Goal: Find specific page/section: Find specific page/section

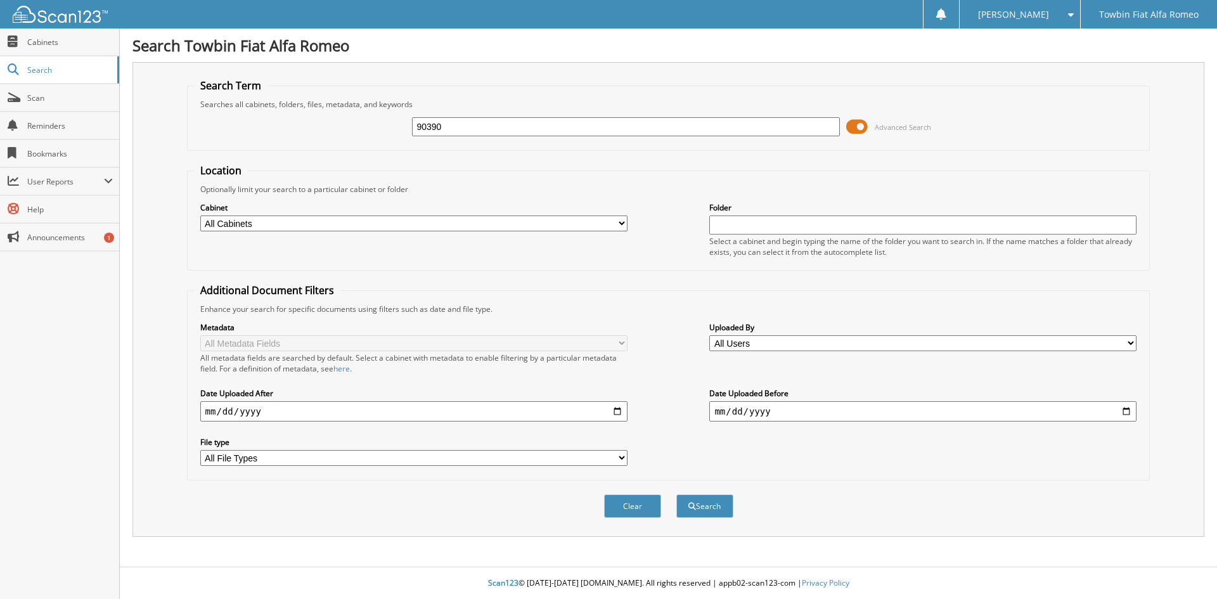
type input "90390"
click at [677, 495] on button "Search" at bounding box center [705, 506] width 57 height 23
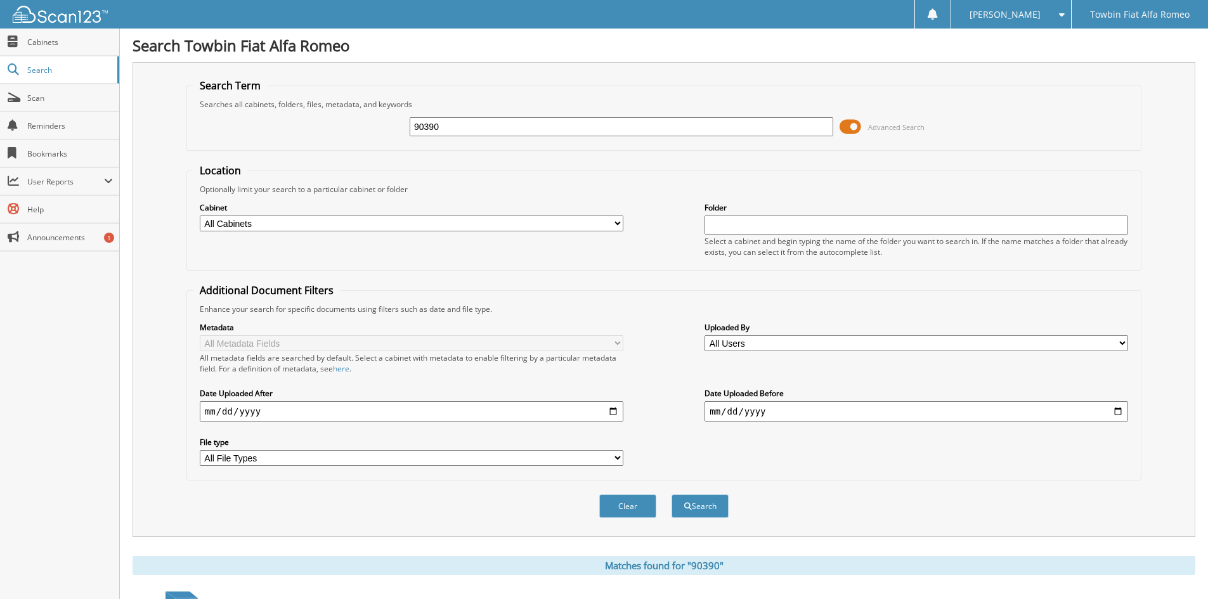
scroll to position [159, 0]
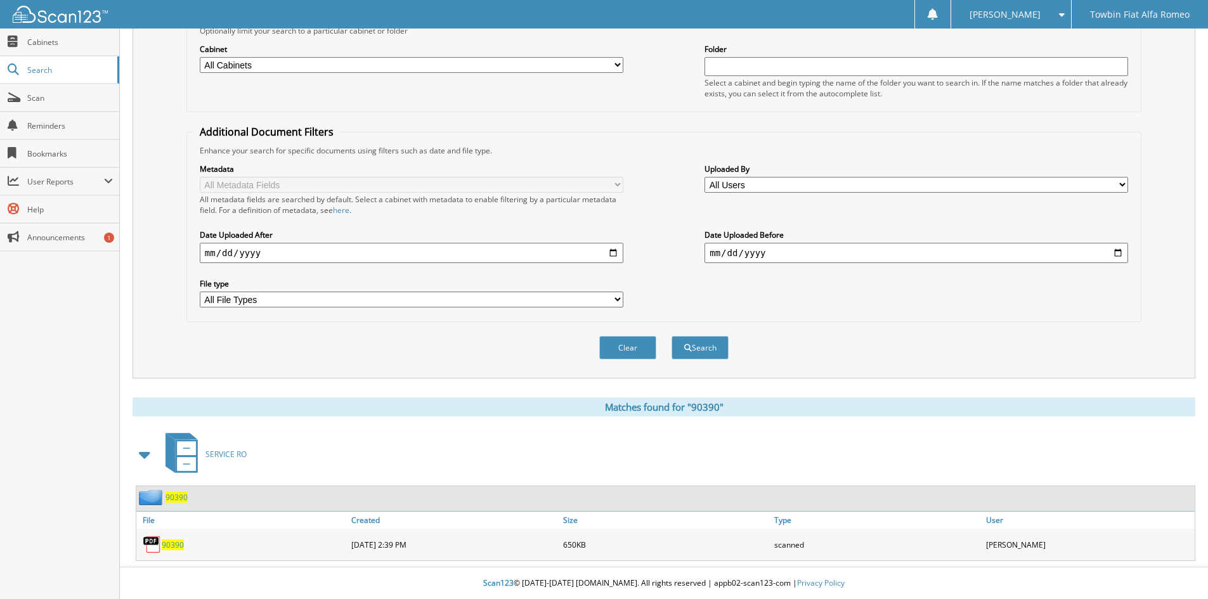
click at [169, 547] on span "90390" at bounding box center [173, 545] width 22 height 11
click at [171, 543] on span "90390" at bounding box center [173, 545] width 22 height 11
click at [154, 545] on img at bounding box center [152, 544] width 19 height 19
click at [177, 542] on span "90390" at bounding box center [173, 545] width 22 height 11
click at [176, 541] on span "90390" at bounding box center [173, 545] width 22 height 11
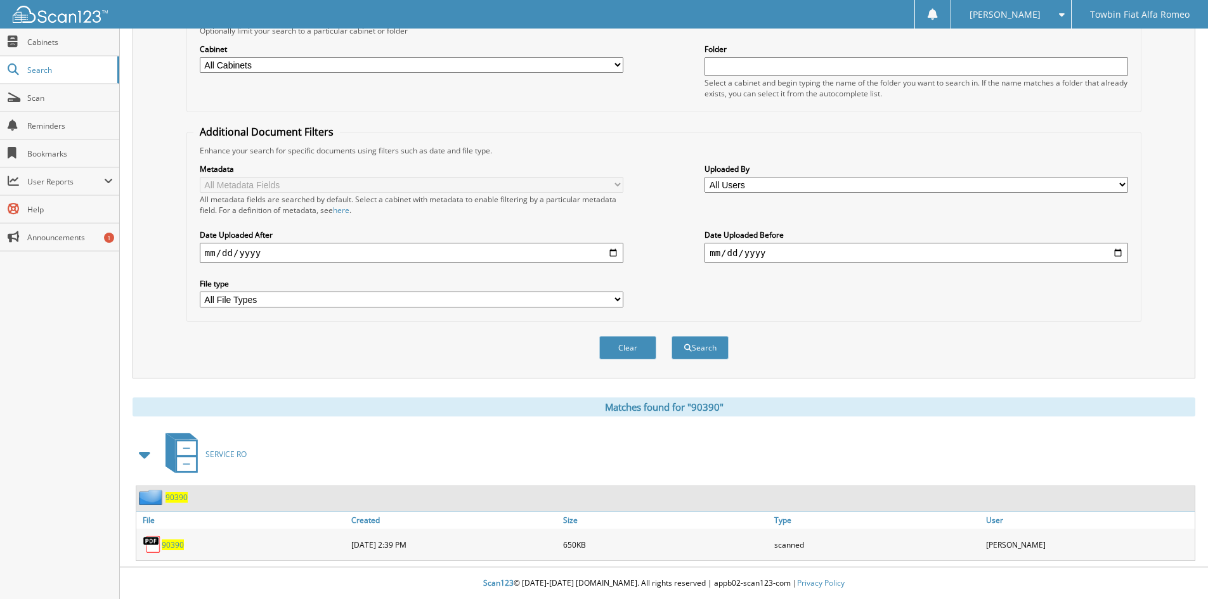
click at [176, 541] on span "90390" at bounding box center [173, 545] width 22 height 11
click at [178, 545] on span "90390" at bounding box center [173, 545] width 22 height 11
click at [169, 541] on span "90390" at bounding box center [173, 545] width 22 height 11
